Goal: Task Accomplishment & Management: Use online tool/utility

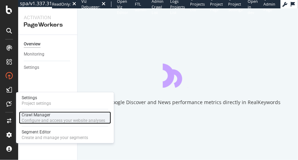
click at [47, 119] on div "Configure and access your website analyses" at bounding box center [64, 121] width 84 height 6
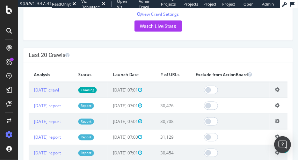
scroll to position [396, 0]
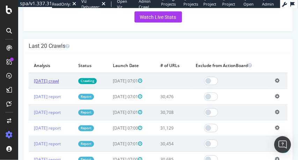
click at [59, 82] on link "2025 Sep. 18th crawl" at bounding box center [46, 81] width 25 height 6
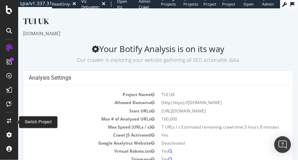
click at [8, 122] on icon at bounding box center [9, 120] width 4 height 5
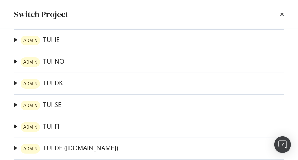
scroll to position [104, 0]
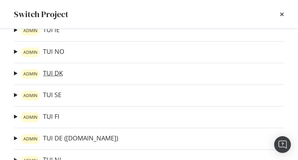
click at [50, 76] on link "ADMIN TUI DK" at bounding box center [42, 74] width 42 height 10
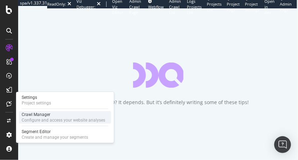
click at [52, 112] on div "Crawl Manager" at bounding box center [64, 115] width 84 height 6
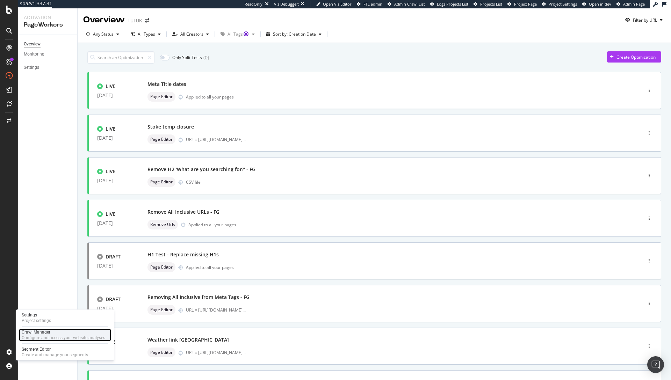
click at [47, 160] on div "Configure and access your website analyses" at bounding box center [64, 338] width 84 height 6
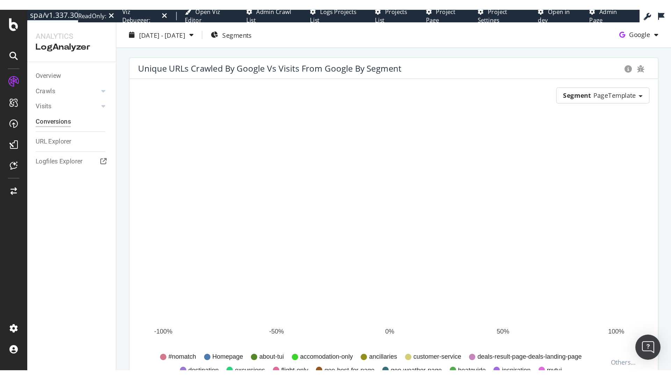
scroll to position [20, 0]
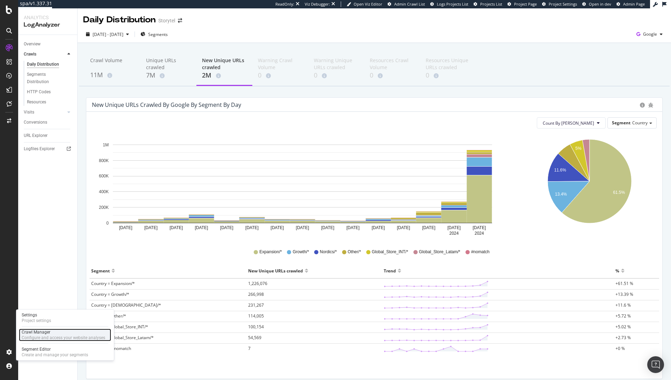
click at [39, 331] on div "Crawl Manager" at bounding box center [64, 332] width 84 height 6
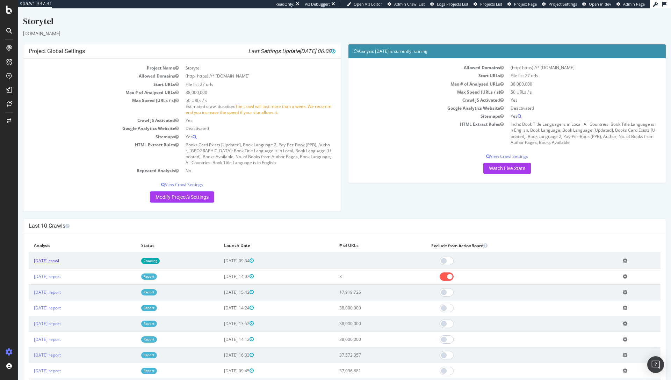
click at [59, 260] on link "[DATE] crawl" at bounding box center [46, 261] width 25 height 6
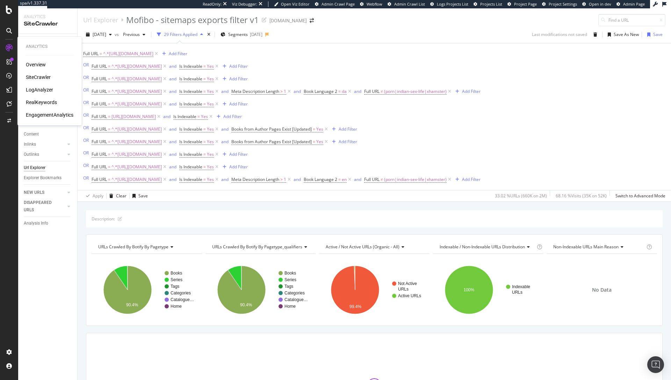
click at [38, 77] on div "SiteCrawler" at bounding box center [38, 77] width 25 height 7
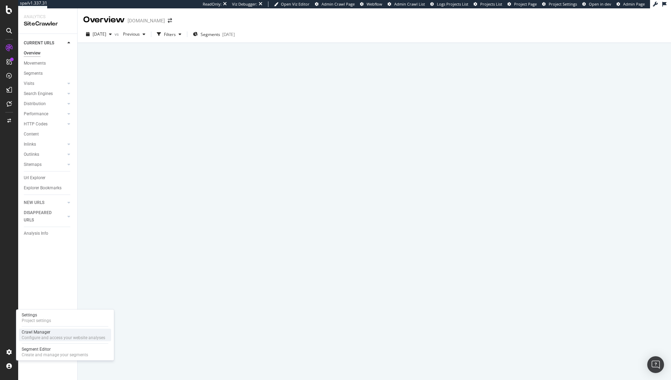
click at [47, 339] on div "Configure and access your website analyses" at bounding box center [64, 338] width 84 height 6
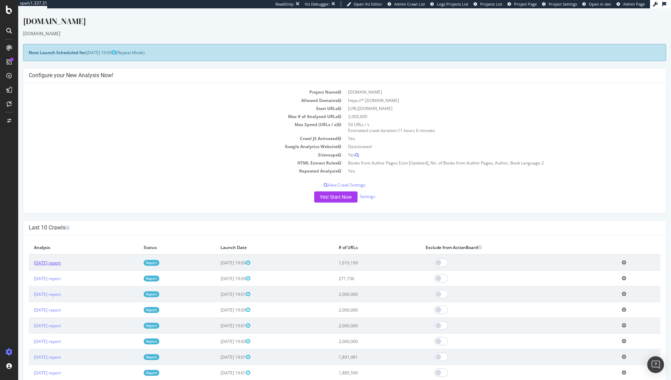
click at [61, 264] on link "[DATE] report" at bounding box center [47, 263] width 27 height 6
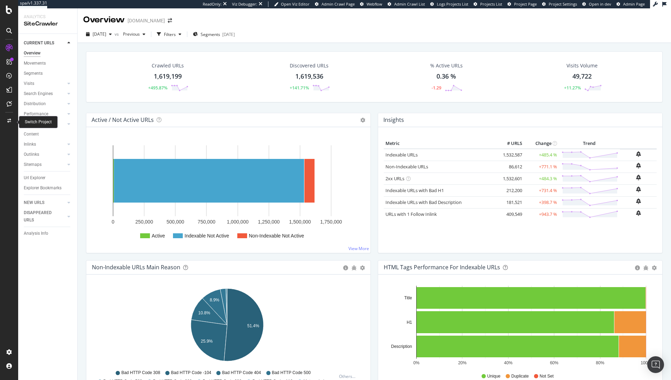
click at [9, 117] on div at bounding box center [9, 120] width 17 height 11
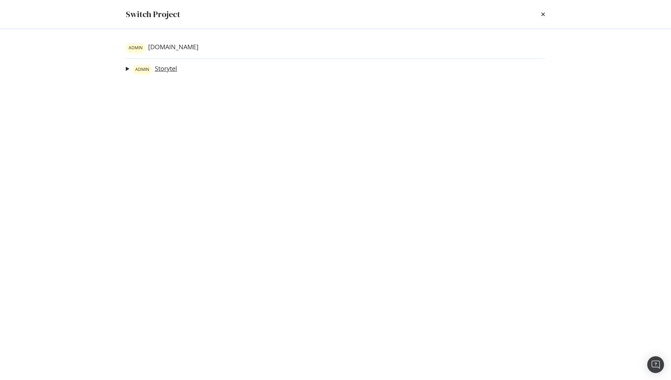
click at [164, 68] on link "ADMIN Storytel" at bounding box center [154, 70] width 45 height 10
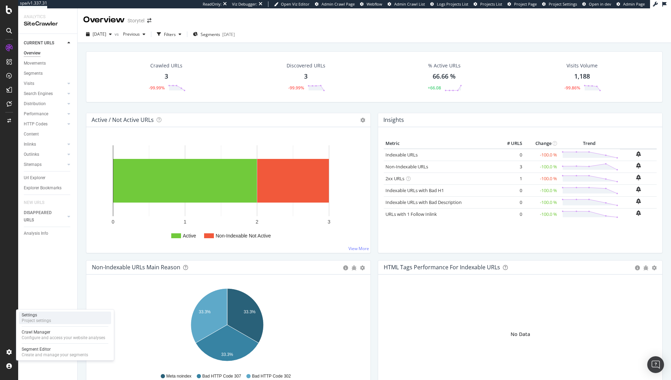
click at [61, 320] on div "Settings Project settings" at bounding box center [65, 318] width 92 height 13
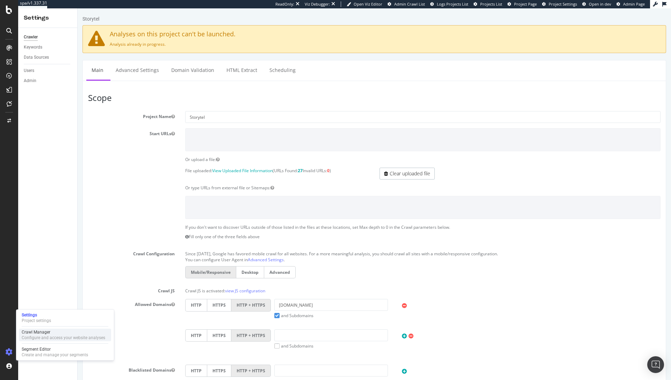
click at [44, 334] on div "Crawl Manager" at bounding box center [64, 332] width 84 height 6
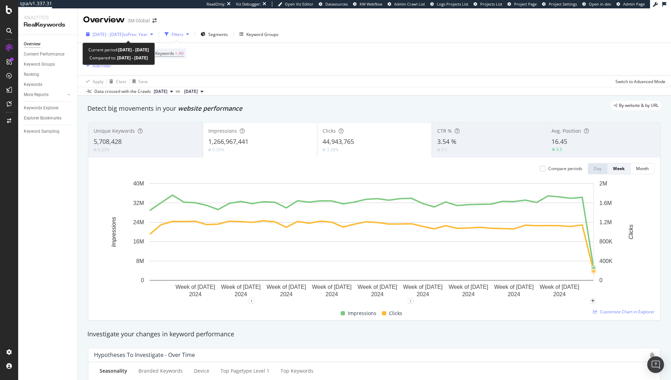
click at [123, 35] on span "[DATE] - [DATE]" at bounding box center [108, 34] width 31 height 6
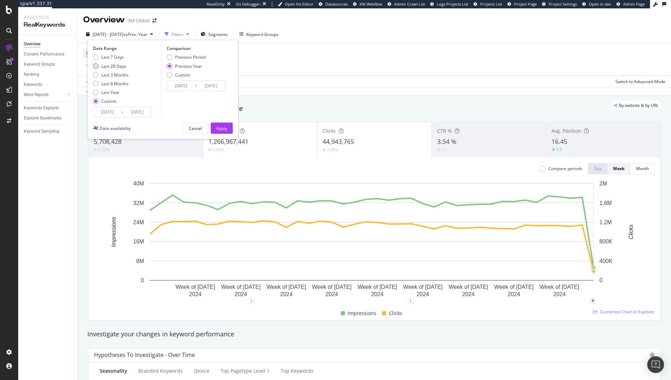
click at [115, 68] on div "Last 28 Days" at bounding box center [113, 66] width 25 height 6
type input "[DATE]"
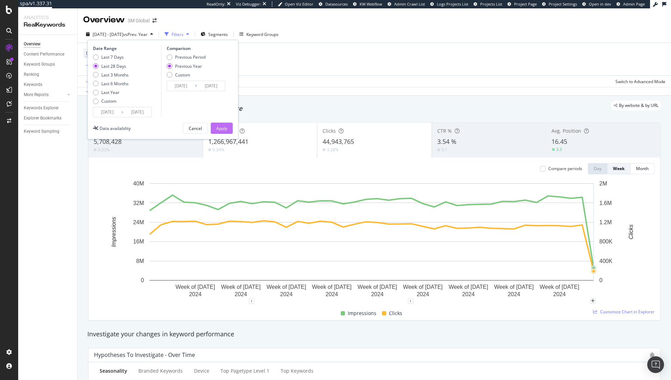
click at [223, 129] on div "Apply" at bounding box center [221, 128] width 11 height 6
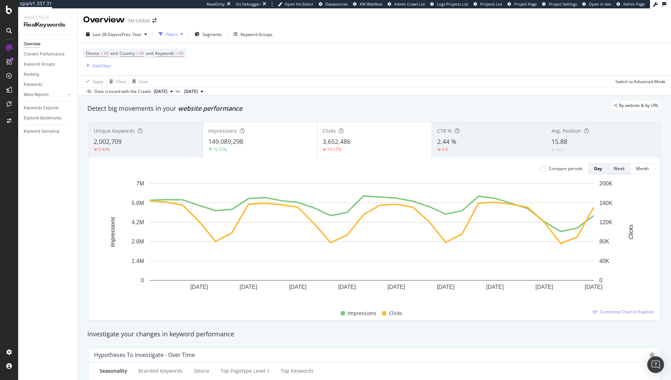
click at [614, 168] on div "Week" at bounding box center [619, 169] width 11 height 6
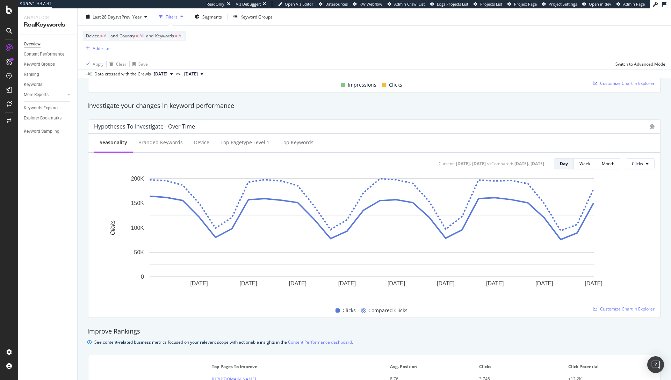
scroll to position [229, 0]
click at [633, 165] on span "Clicks" at bounding box center [637, 163] width 11 height 6
click at [631, 191] on span "Impressions" at bounding box center [643, 190] width 33 height 6
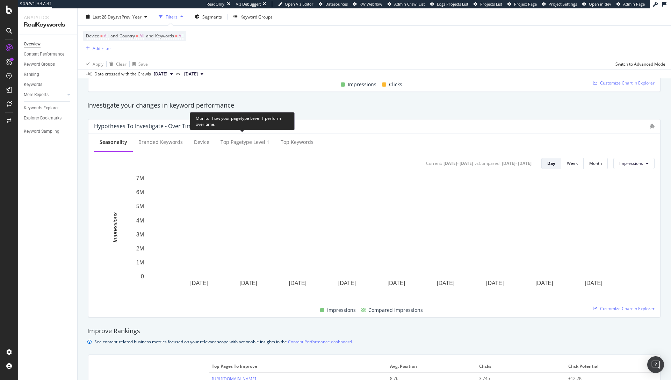
scroll to position [0, 0]
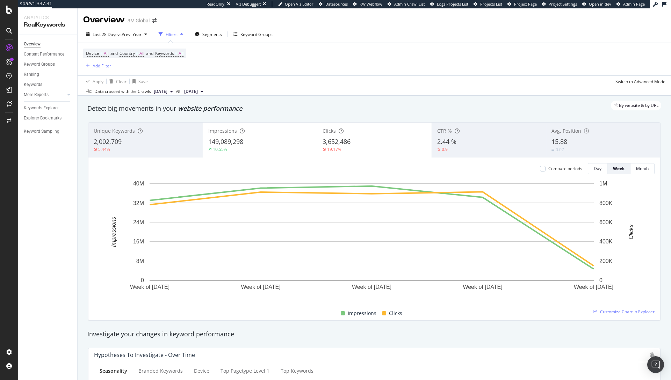
click at [374, 143] on div "3,652,486" at bounding box center [374, 141] width 104 height 9
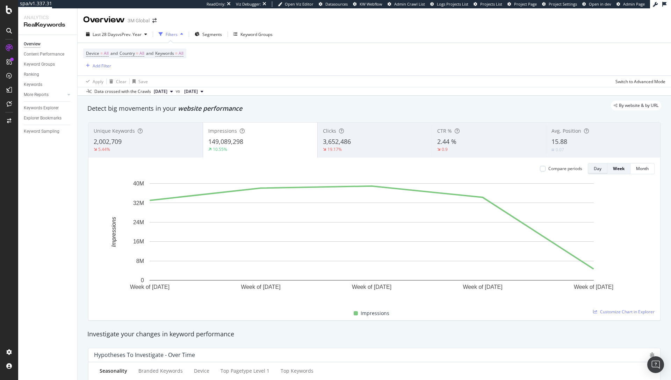
click at [596, 169] on button "Day" at bounding box center [598, 168] width 20 height 11
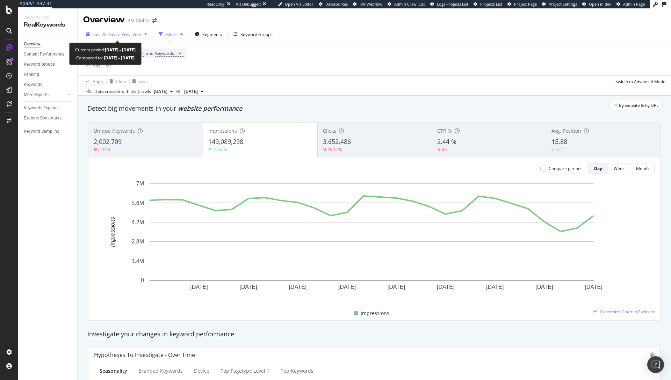
click at [125, 38] on div "Last 28 Days vs Prev. Year" at bounding box center [116, 34] width 67 height 10
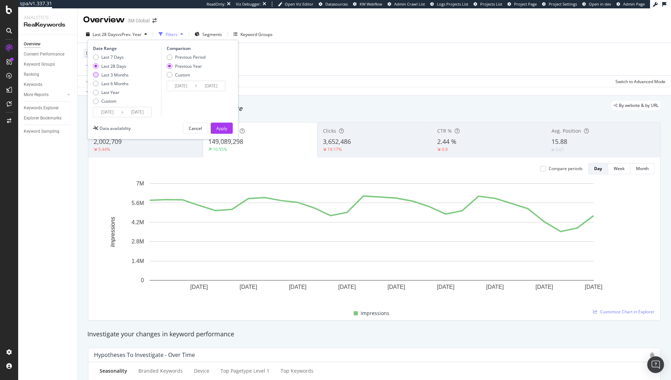
click at [122, 77] on div "Last 3 Months" at bounding box center [114, 75] width 27 height 6
type input "2025/06/16"
type input "2024/06/17"
click at [229, 127] on button "Apply" at bounding box center [222, 128] width 22 height 11
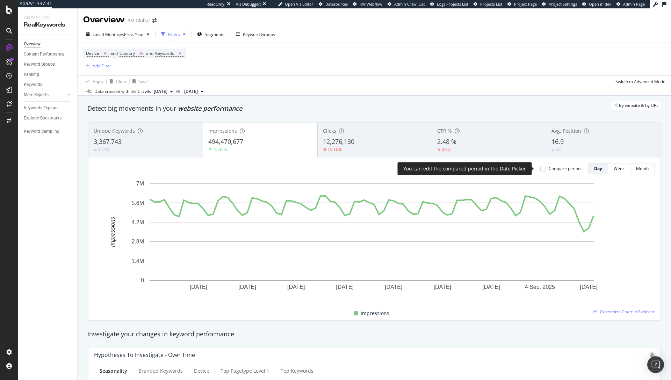
click at [541, 168] on div "Compare periods" at bounding box center [561, 169] width 42 height 6
click at [540, 170] on div at bounding box center [543, 169] width 6 height 6
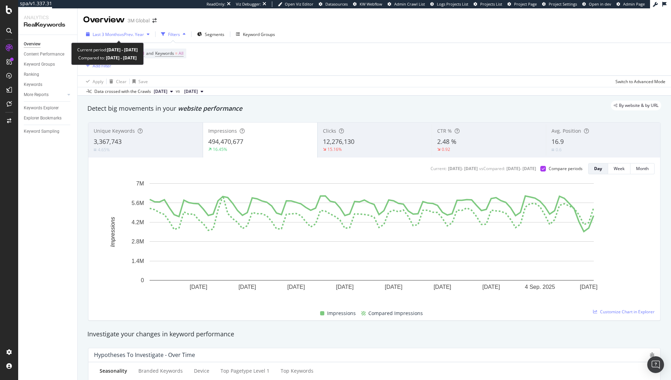
click at [133, 33] on span "vs Prev. Year" at bounding box center [132, 34] width 24 height 6
click at [359, 60] on div "Device = All and Country = All and Keywords = All Add Filter" at bounding box center [374, 59] width 582 height 32
click at [576, 300] on div "plus" at bounding box center [574, 301] width 6 height 6
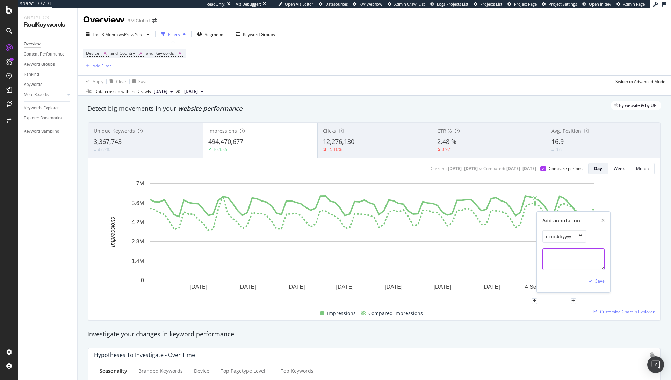
click at [553, 260] on textarea at bounding box center [573, 259] width 62 height 22
paste textarea "https://www.seroundtable.com/google-search-drops-100-results-parameter-40097.ht…"
click at [543, 255] on textarea "https://www.seroundtable.com/google-search-drops-100-results-parameter-40097.ht…" at bounding box center [573, 259] width 62 height 22
paste textarea "Google Search Tests Dropping 100 Search Results Parameter"
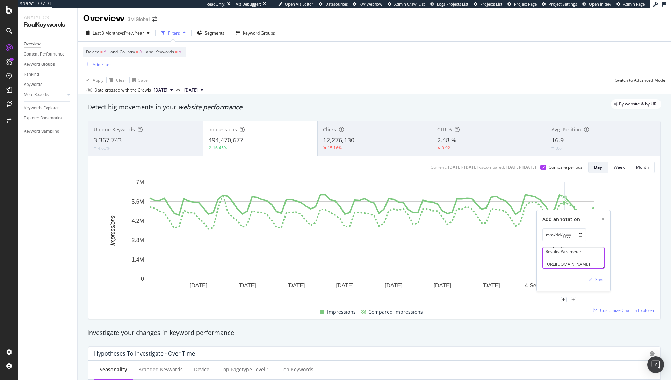
type textarea "Google Search Tests Dropping 100 Search Results Parameter https://www.seroundta…"
click at [594, 279] on div "button" at bounding box center [590, 280] width 9 height 4
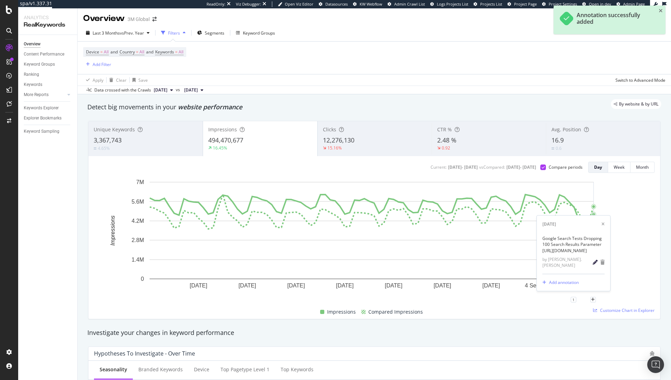
click at [594, 260] on icon "pencil" at bounding box center [595, 262] width 5 height 5
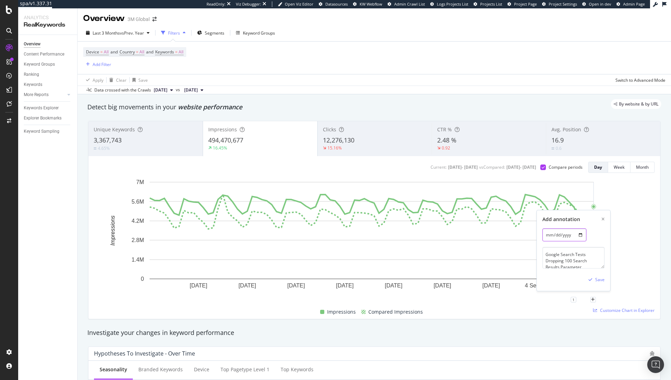
click at [556, 235] on input "2025-09-11" at bounding box center [564, 235] width 44 height 13
type input "2025-09-12"
click at [599, 278] on div "Save" at bounding box center [599, 280] width 9 height 6
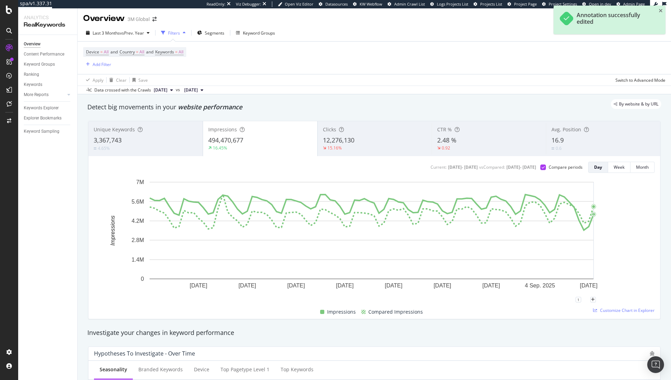
click at [635, 254] on rect "A chart." at bounding box center [371, 239] width 555 height 121
click at [578, 300] on div "1" at bounding box center [578, 300] width 6 height 6
click at [629, 261] on rect "A chart." at bounding box center [371, 239] width 555 height 121
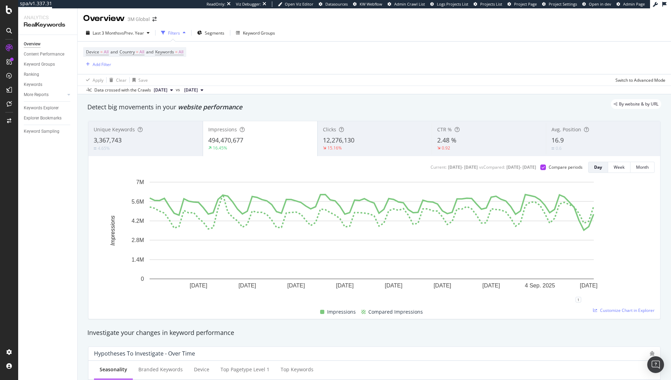
click at [344, 141] on span "12,276,130" at bounding box center [338, 140] width 31 height 8
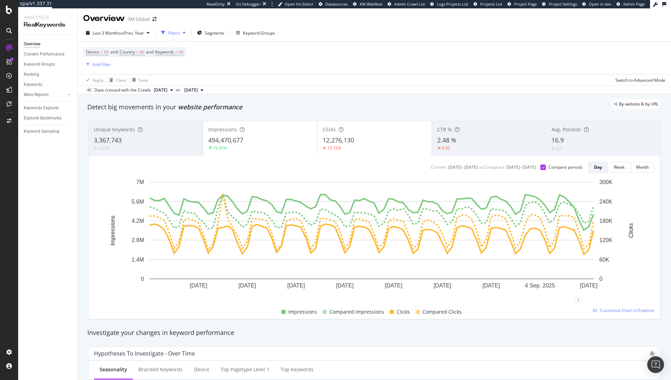
click at [462, 144] on div "2.48 %" at bounding box center [489, 140] width 104 height 9
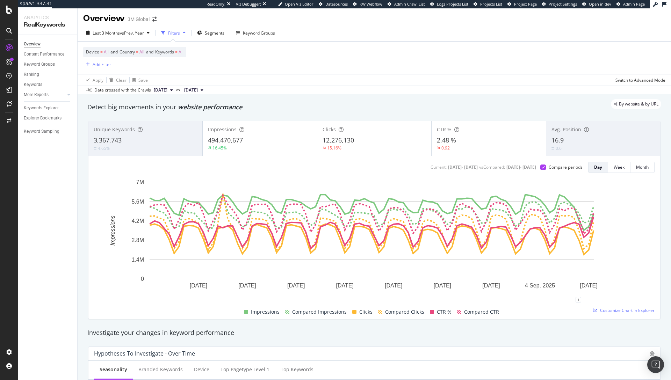
click at [152, 130] on div "Unique Keywords" at bounding box center [145, 129] width 103 height 7
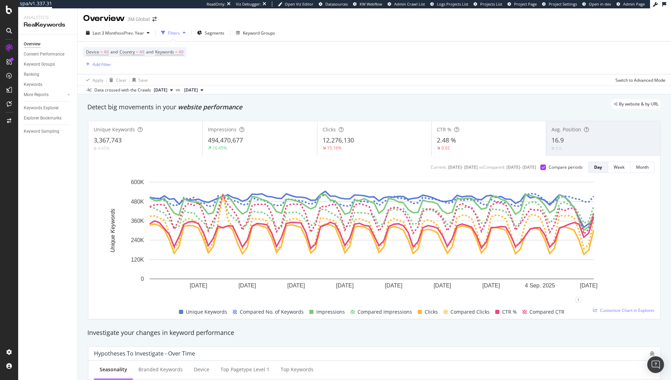
click at [142, 139] on div "3,367,743" at bounding box center [145, 140] width 103 height 9
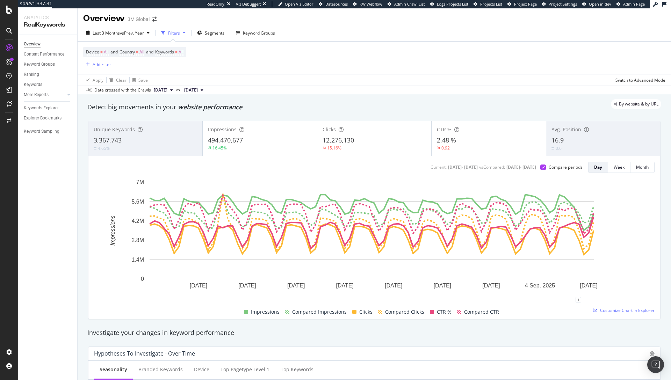
click at [342, 134] on div "Clicks 12,276,130 15.16%" at bounding box center [374, 138] width 114 height 31
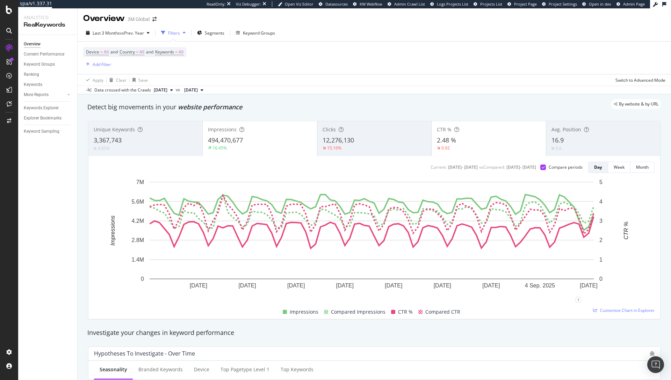
click at [455, 140] on div "2.48 %" at bounding box center [488, 140] width 103 height 9
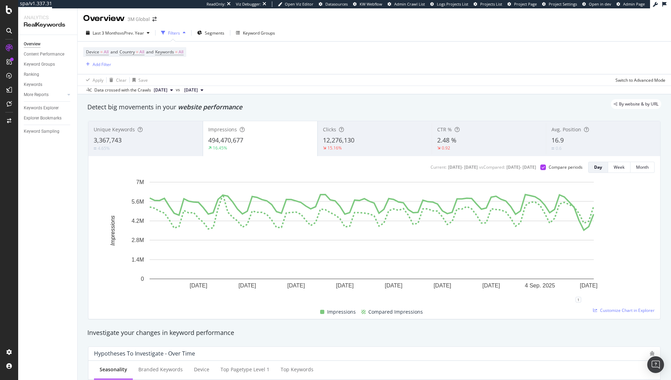
click at [333, 139] on span "12,276,130" at bounding box center [338, 140] width 31 height 8
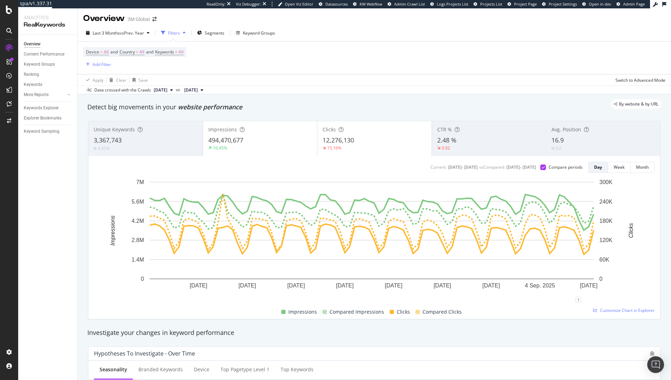
click at [265, 141] on div "494,470,677" at bounding box center [260, 140] width 104 height 9
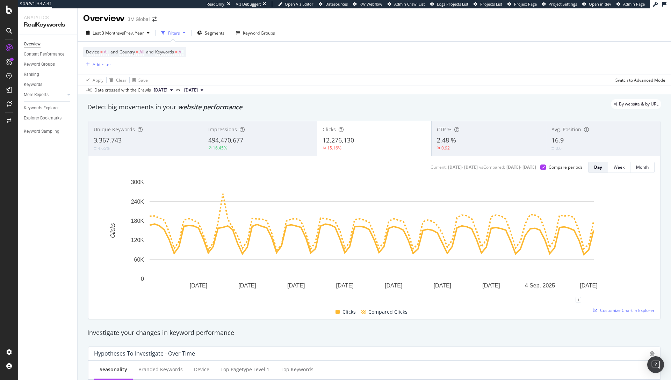
click at [437, 143] on span "2.48 %" at bounding box center [446, 140] width 19 height 8
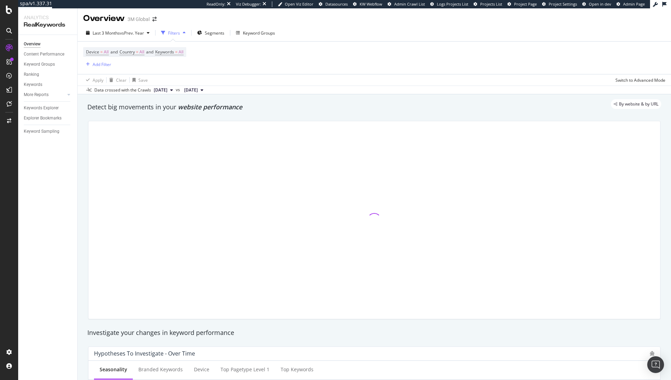
click at [375, 144] on div at bounding box center [374, 220] width 572 height 198
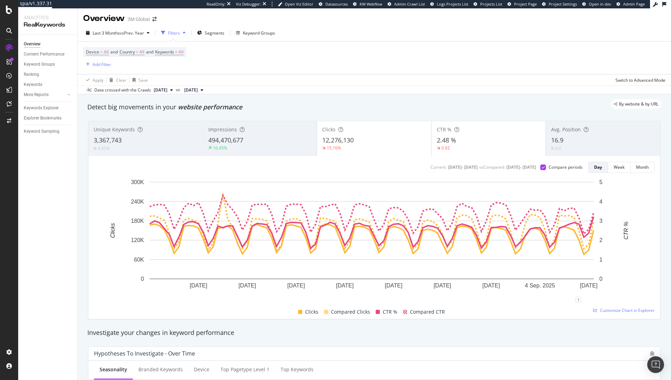
click at [376, 144] on div "12,276,130" at bounding box center [374, 140] width 104 height 9
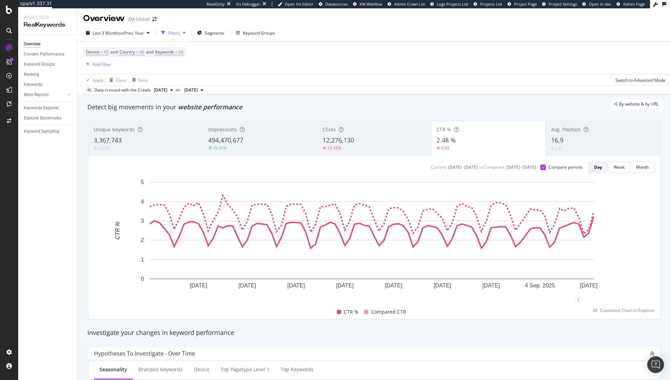
click at [560, 137] on div "16.9" at bounding box center [603, 140] width 104 height 9
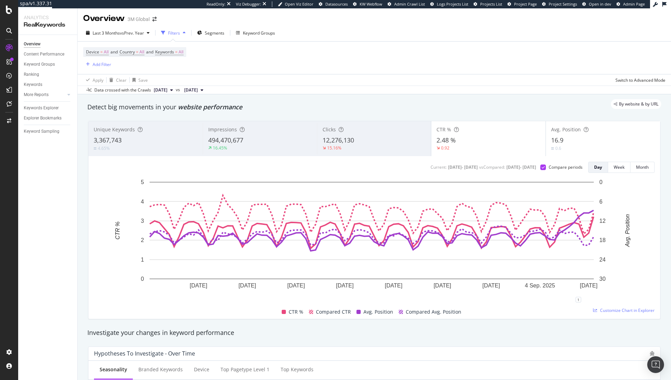
click at [477, 141] on div "2.48 %" at bounding box center [488, 140] width 104 height 9
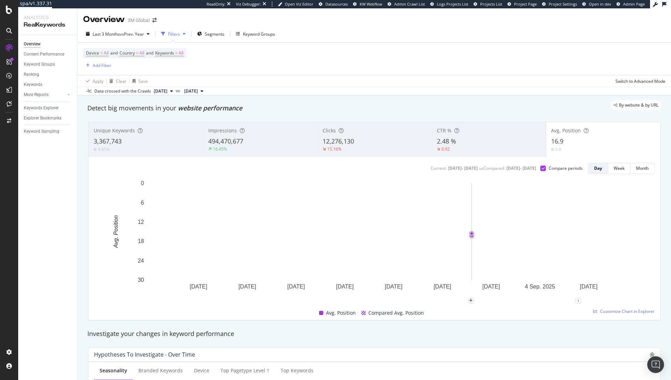
scroll to position [0, 0]
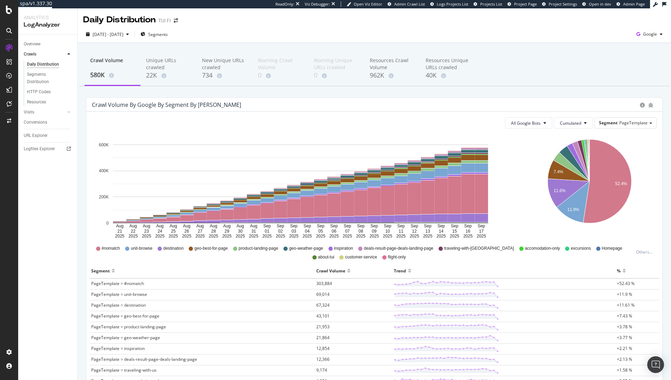
scroll to position [20, 0]
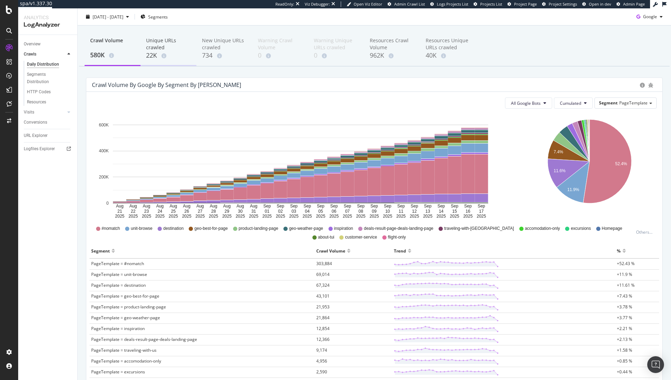
click at [158, 46] on div "Unique URLs crawled" at bounding box center [168, 44] width 45 height 14
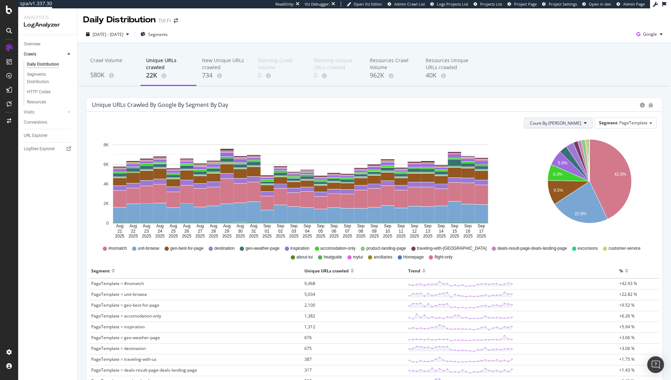
click at [577, 123] on button "Count By Day" at bounding box center [558, 122] width 69 height 11
click at [567, 153] on div "Cumulated (all codes)" at bounding box center [577, 150] width 64 height 10
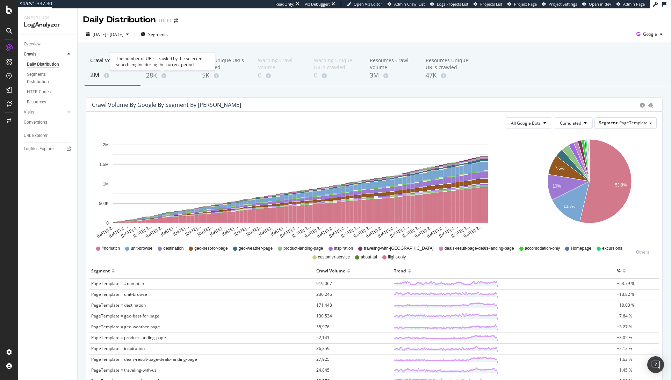
click at [157, 70] on div "The number of URLs crawled by the selected search engine during the current per…" at bounding box center [162, 61] width 105 height 18
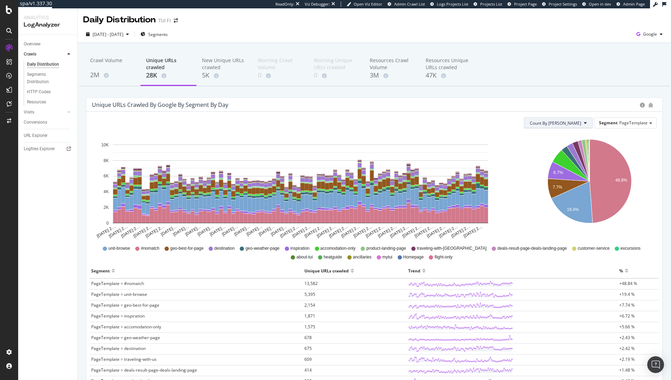
click at [575, 122] on span "Count By Day" at bounding box center [555, 123] width 51 height 6
click at [571, 154] on div "Cumulated (all codes)" at bounding box center [577, 150] width 64 height 10
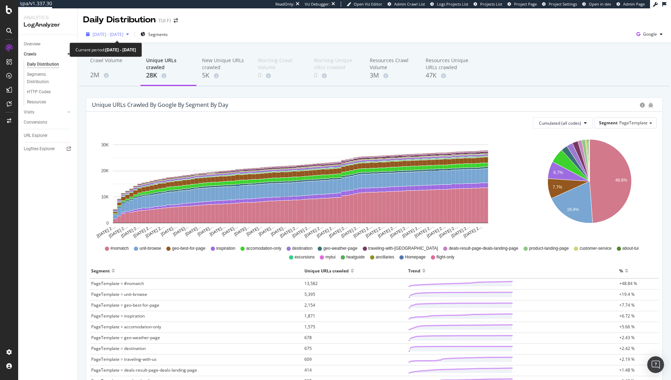
click at [114, 36] on span "2025 Jun. 18th - Sep. 17th" at bounding box center [108, 34] width 31 height 6
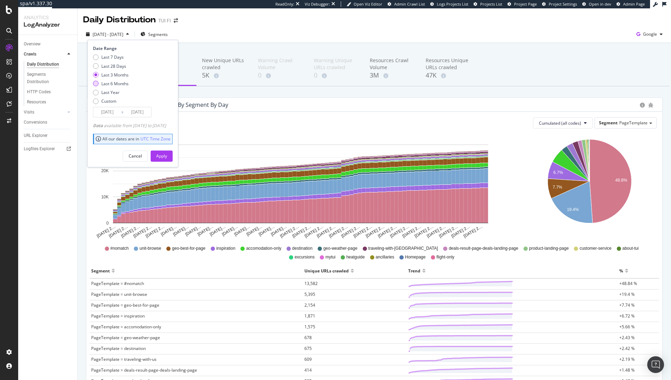
click at [121, 82] on div "Last 6 Months" at bounding box center [114, 84] width 27 height 6
type input "2025/03/18"
click at [173, 153] on button "Apply" at bounding box center [162, 156] width 22 height 11
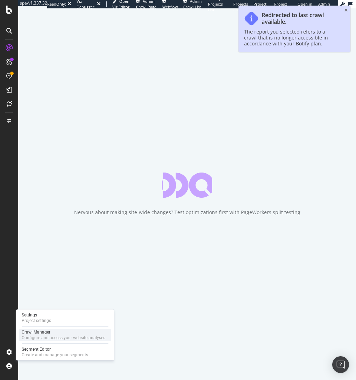
click at [59, 334] on div "Crawl Manager" at bounding box center [64, 332] width 84 height 6
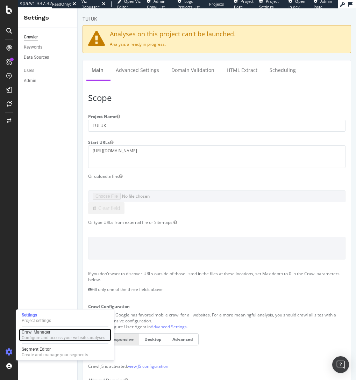
click at [49, 337] on div "Configure and access your website analyses" at bounding box center [64, 338] width 84 height 6
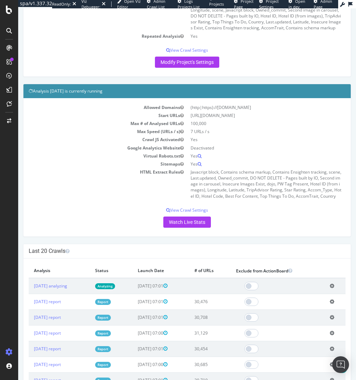
scroll to position [183, 0]
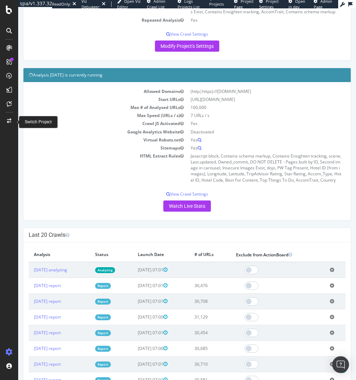
click at [8, 119] on icon at bounding box center [9, 120] width 4 height 5
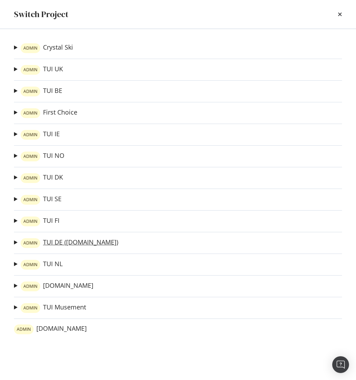
click at [55, 242] on link "ADMIN TUI DE ([DOMAIN_NAME])" at bounding box center [69, 243] width 97 height 10
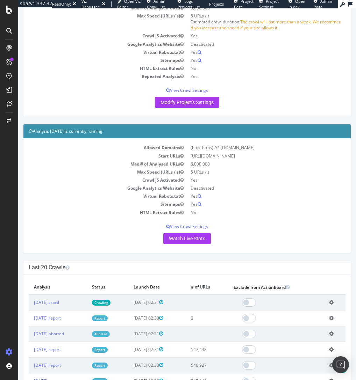
scroll to position [118, 0]
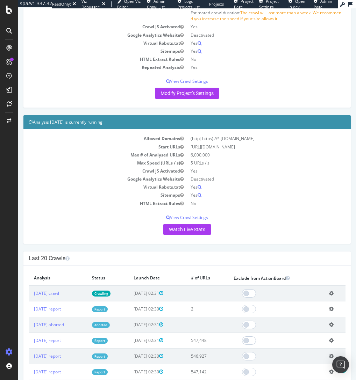
click at [108, 264] on div "Last 20 Crawls" at bounding box center [186, 259] width 327 height 14
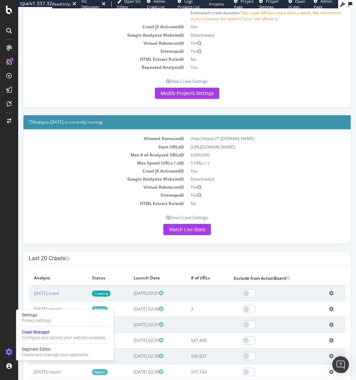
click at [99, 261] on h4 "Last 20 Crawls" at bounding box center [187, 258] width 317 height 7
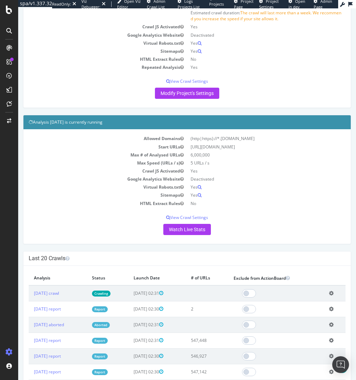
click at [93, 24] on td "Crawl JS Activated" at bounding box center [108, 27] width 158 height 8
click at [37, 191] on td "Virtual Robots.txt" at bounding box center [108, 187] width 158 height 8
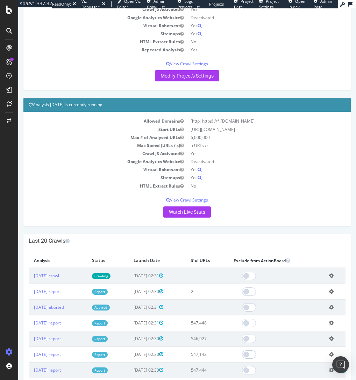
scroll to position [135, 0]
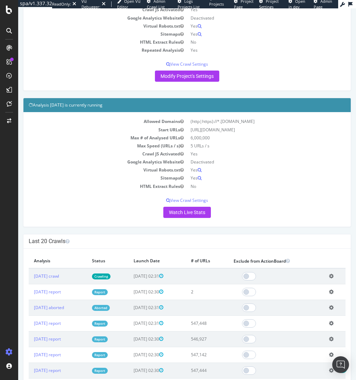
click at [209, 305] on td at bounding box center [207, 308] width 43 height 16
click at [64, 309] on link "[DATE] aborted" at bounding box center [49, 308] width 30 height 6
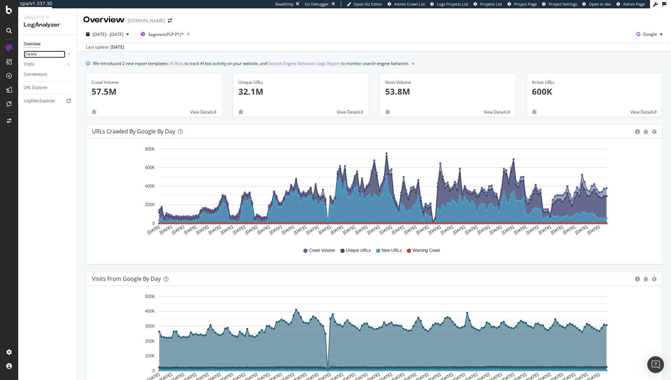
click at [43, 55] on link "Crawls" at bounding box center [45, 54] width 42 height 7
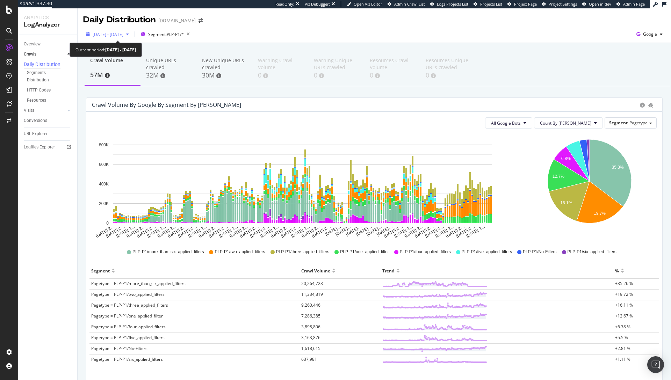
click at [132, 37] on div "2025 Mar. 16th - Sep. 15th" at bounding box center [107, 34] width 49 height 10
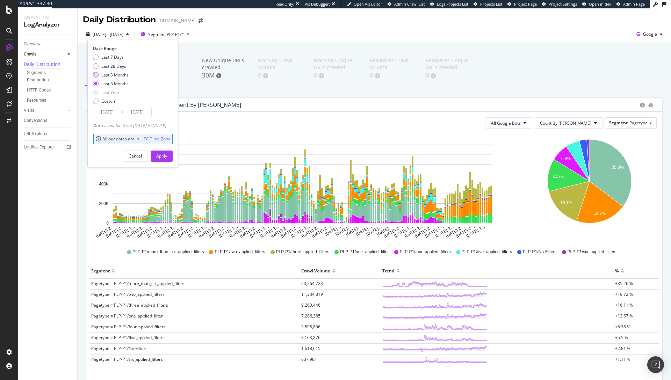
click at [115, 75] on div "Last 3 Months" at bounding box center [114, 75] width 27 height 6
type input "2025/06/16"
click at [167, 160] on div "Apply" at bounding box center [161, 156] width 11 height 10
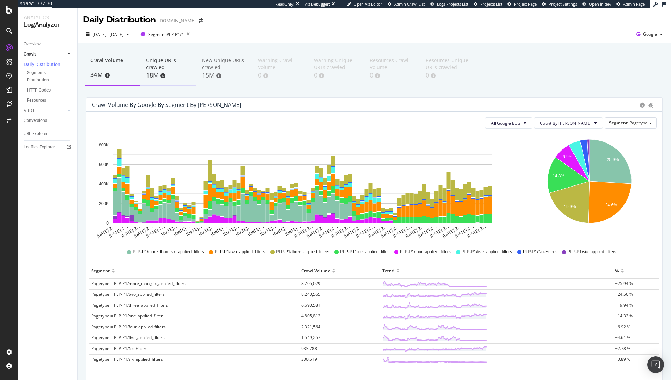
click at [162, 64] on div "Unique URLs crawled" at bounding box center [168, 64] width 45 height 14
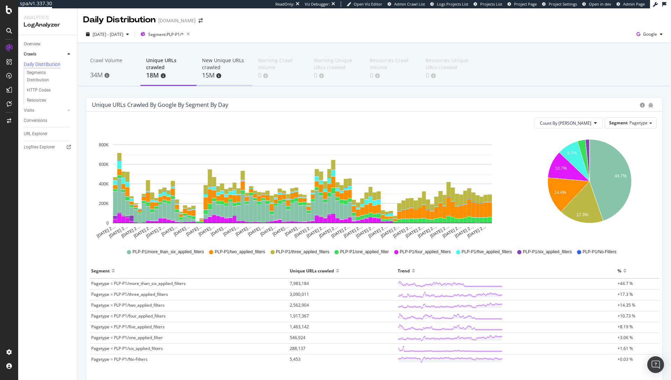
click at [215, 66] on div "New Unique URLs crawled" at bounding box center [224, 64] width 45 height 14
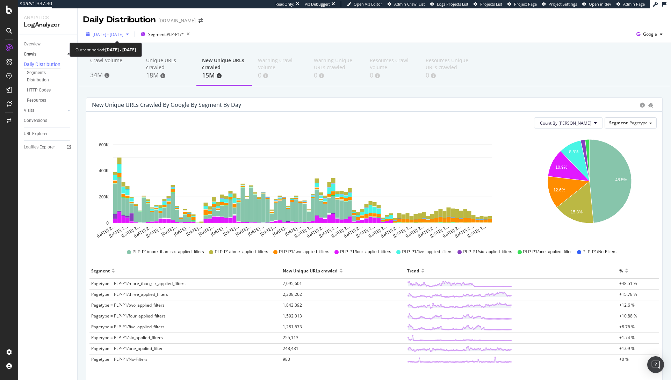
click at [110, 36] on span "2025 Jun. 16th - Sep. 15th" at bounding box center [108, 34] width 31 height 6
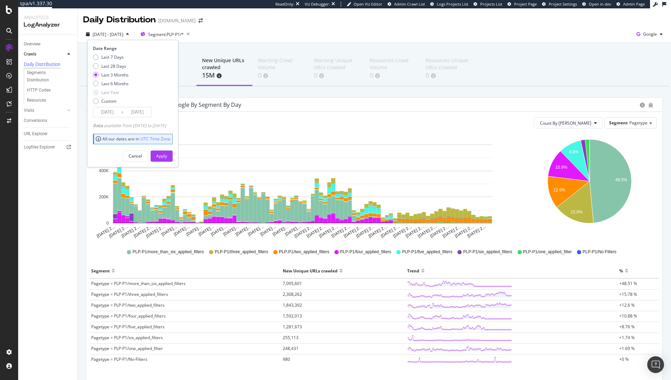
click at [245, 101] on div "New Unique URLs crawled by google by Segment by Day" at bounding box center [374, 105] width 576 height 14
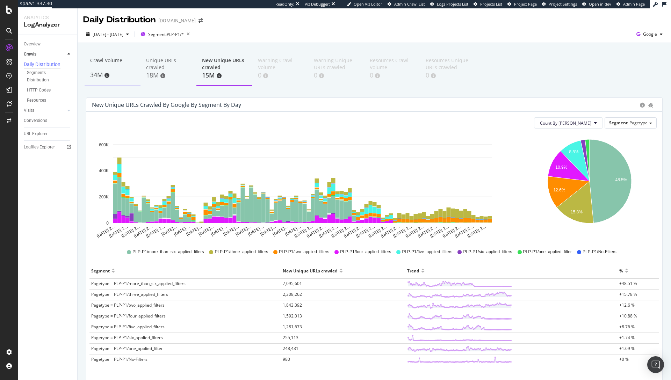
click at [99, 64] on div "Crawl Volume" at bounding box center [112, 63] width 45 height 13
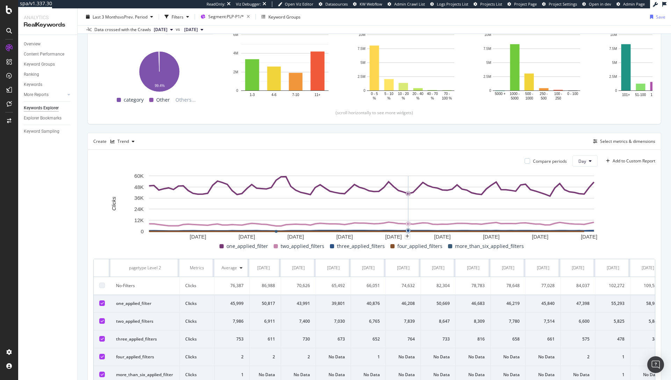
scroll to position [139, 0]
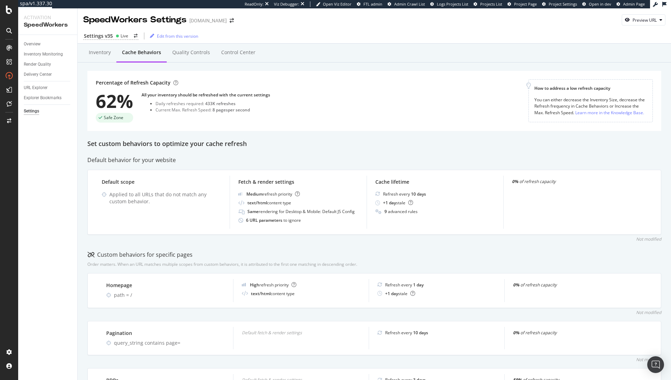
click at [292, 67] on div "Inventory Cache behaviors Quality Controls Control Center" at bounding box center [374, 60] width 574 height 22
